Goal: Find specific page/section

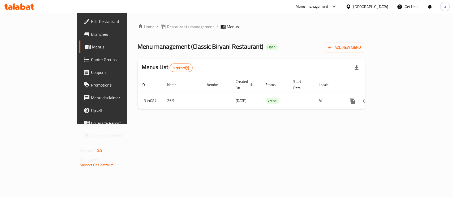
click at [365, 8] on div "[GEOGRAPHIC_DATA]" at bounding box center [370, 7] width 35 height 6
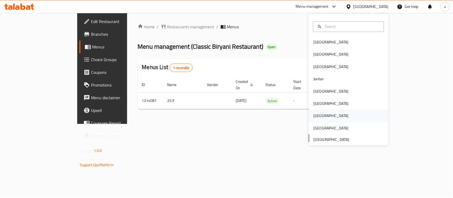
click at [320, 114] on div "[GEOGRAPHIC_DATA]" at bounding box center [330, 116] width 43 height 12
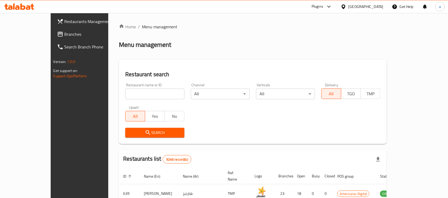
click at [64, 32] on span "Branches" at bounding box center [92, 34] width 57 height 6
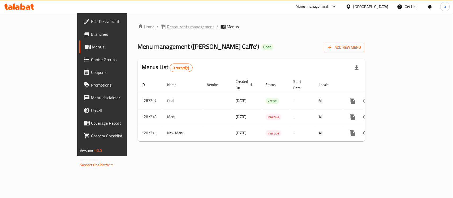
click at [167, 29] on span "Restaurants management" at bounding box center [190, 27] width 47 height 6
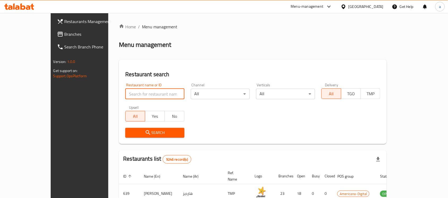
click at [125, 91] on input "search" at bounding box center [154, 94] width 59 height 11
paste input "696608"
type input "696608"
click at [129, 133] on span "Search" at bounding box center [154, 133] width 50 height 7
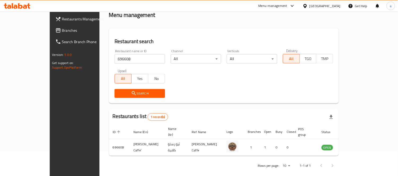
scroll to position [28, 0]
